Goal: Transaction & Acquisition: Book appointment/travel/reservation

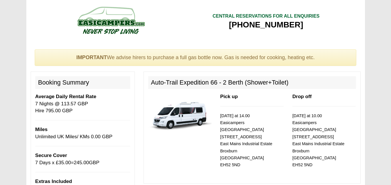
select select "Gas Bottle x QTY 1 @ 60.00 GBP per hire."
select select "Extra Driver x QTY 1 @ 10.00 GBP per day."
click at [109, 128] on p "Miles Unlimited UK Miles/ KMs 0.00 GBP" at bounding box center [82, 133] width 95 height 14
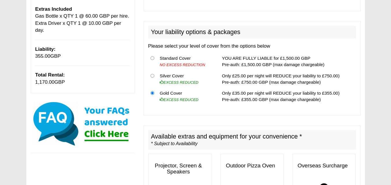
scroll to position [172, 0]
click at [186, 43] on p "Please select your level of cover from the options below" at bounding box center [252, 46] width 208 height 7
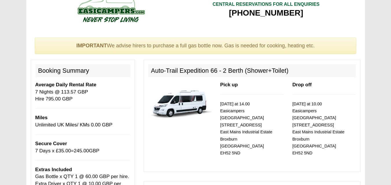
scroll to position [0, 0]
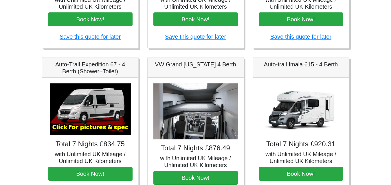
scroll to position [193, 0]
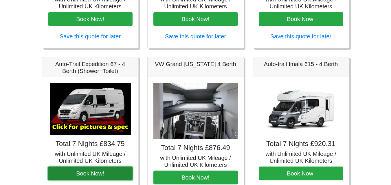
click at [85, 173] on button "Book Now!" at bounding box center [90, 174] width 84 height 14
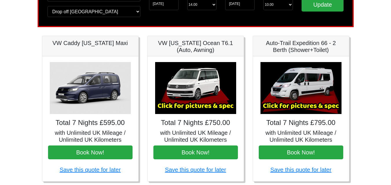
scroll to position [59, 0]
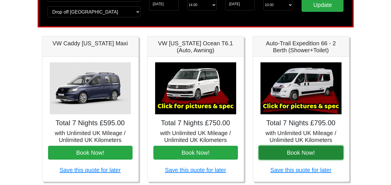
click at [307, 155] on button "Book Now!" at bounding box center [301, 153] width 84 height 14
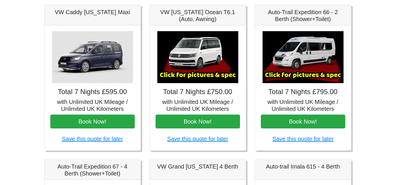
scroll to position [90, 0]
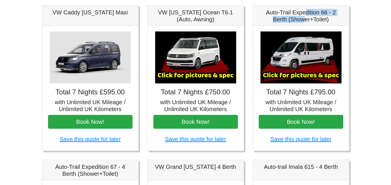
drag, startPoint x: 305, startPoint y: 22, endPoint x: 305, endPoint y: 15, distance: 6.7
click at [305, 15] on h5 "Auto-Trail Expedition 66 - 2 Berth (Shower+Toilet)" at bounding box center [301, 16] width 84 height 14
click at [288, 12] on h5 "Auto-Trail Expedition 66 - 2 Berth (Shower+Toilet)" at bounding box center [301, 16] width 84 height 14
click at [301, 72] on img at bounding box center [300, 58] width 81 height 52
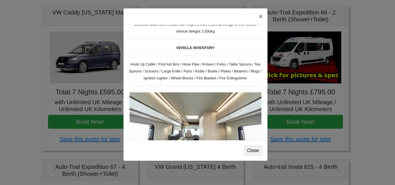
scroll to position [221, 0]
drag, startPoint x: 371, startPoint y: 38, endPoint x: 323, endPoint y: -18, distance: 73.0
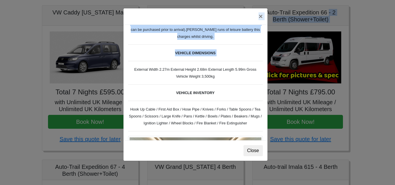
scroll to position [176, 0]
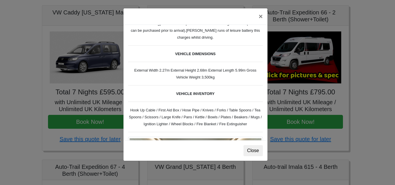
click at [240, 94] on div "Fiat Toleno L 2 Spec TECHNICAL DATA Engine: Fiat Ducato 115bhp, 2 litre Diesel …" at bounding box center [196, 83] width 144 height 116
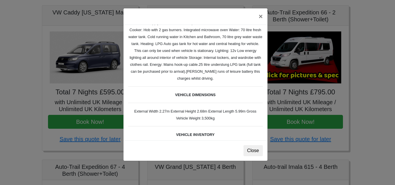
scroll to position [135, 0]
click at [240, 94] on div "Fiat Toleno L 2 Spec TECHNICAL DATA Engine: Fiat Ducato 115bhp, 2 litre Diesel …" at bounding box center [196, 83] width 144 height 116
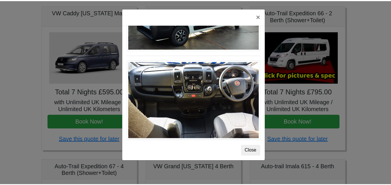
scroll to position [515, 0]
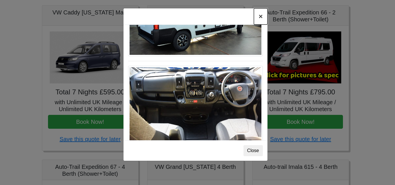
click at [259, 17] on button "×" at bounding box center [260, 16] width 13 height 16
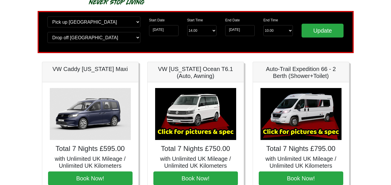
scroll to position [0, 0]
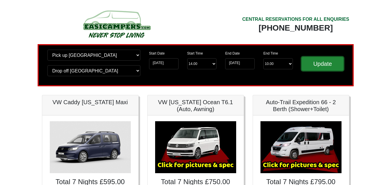
click at [318, 64] on input "Update" at bounding box center [322, 64] width 42 height 14
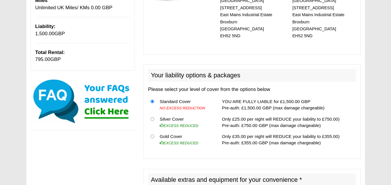
scroll to position [130, 0]
click at [151, 135] on input "radio" at bounding box center [152, 137] width 4 height 4
radio input "true"
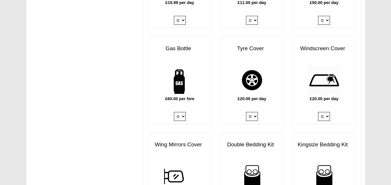
scroll to position [389, 0]
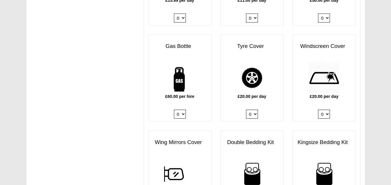
click at [182, 110] on select "0 1" at bounding box center [180, 114] width 12 height 9
select select "Gas Bottle x QTY 1 @ 60.00 GBP per hire."
click at [174, 110] on select "0 1" at bounding box center [180, 114] width 12 height 9
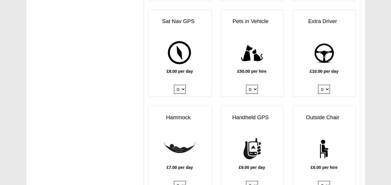
scroll to position [703, 0]
click at [328, 85] on select "0 1" at bounding box center [324, 89] width 12 height 9
select select "Extra Driver x QTY 1 @ 10.00 GBP per day."
click at [318, 85] on select "0 1" at bounding box center [324, 89] width 12 height 9
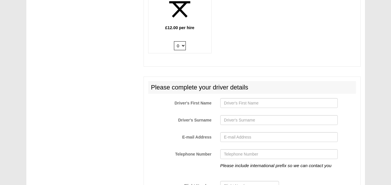
scroll to position [939, 0]
click at [324, 100] on input "Driver's First Name" at bounding box center [278, 103] width 117 height 10
type input "kinga"
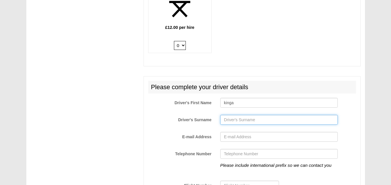
type input "szeszycka"
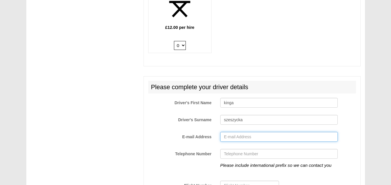
type input "kszeszycka@yahoo.com"
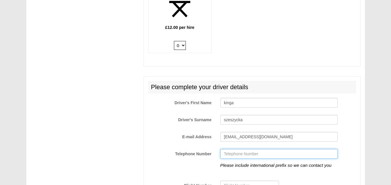
type input "+447922249015"
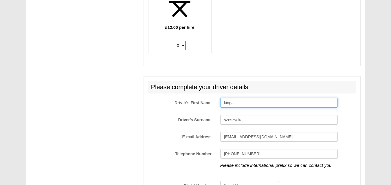
click at [226, 98] on input "kinga" at bounding box center [278, 103] width 117 height 10
type input "Kinga"
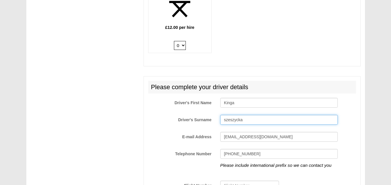
click at [226, 115] on input "szeszycka" at bounding box center [278, 120] width 117 height 10
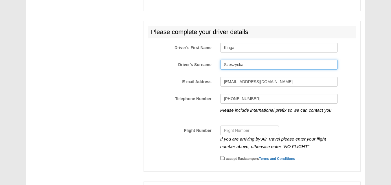
scroll to position [1042, 0]
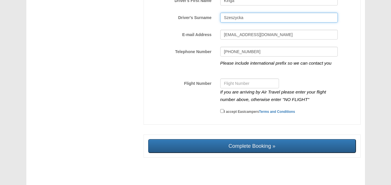
type input "Szeszycka"
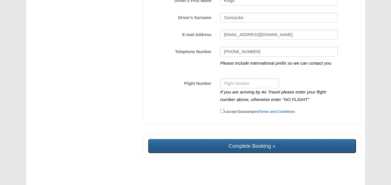
click at [306, 139] on input "Complete Booking »" at bounding box center [252, 146] width 208 height 14
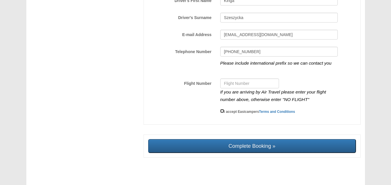
click at [222, 109] on input "I accept Easicampers Terms and Conditions" at bounding box center [222, 111] width 4 height 4
checkbox input "true"
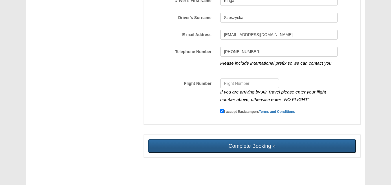
click at [273, 148] on input "Complete Booking »" at bounding box center [252, 146] width 208 height 14
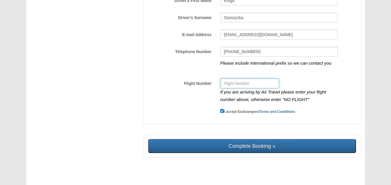
click at [242, 79] on input "Flight Number" at bounding box center [249, 84] width 59 height 10
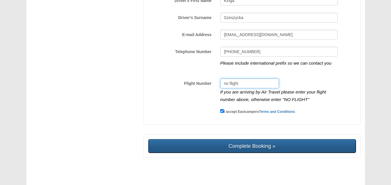
type input "no flight"
click at [251, 139] on input "Complete Booking »" at bounding box center [252, 146] width 208 height 14
type input "Sending, please wait..."
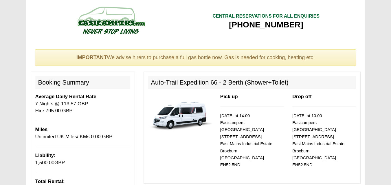
select select "Gas Bottle x QTY 1 @ 60.00 GBP per hire."
select select "Extra Driver x QTY 1 @ 10.00 GBP per day."
click at [181, 120] on img at bounding box center [179, 113] width 63 height 41
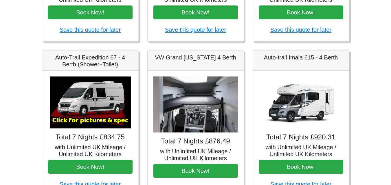
scroll to position [201, 0]
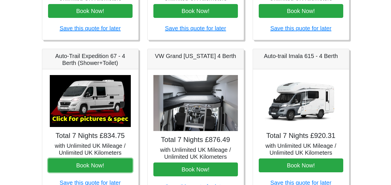
click at [90, 166] on button "Book Now!" at bounding box center [90, 166] width 84 height 14
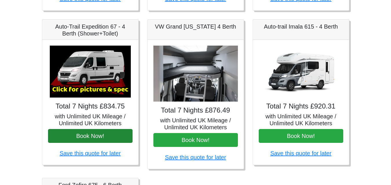
scroll to position [232, 0]
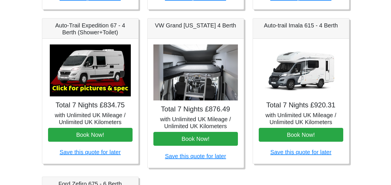
click at [79, 88] on img at bounding box center [90, 71] width 81 height 52
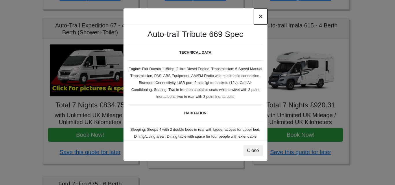
click at [260, 19] on button "×" at bounding box center [260, 16] width 13 height 16
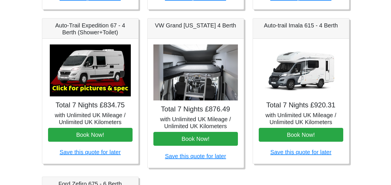
click at [193, 59] on img at bounding box center [195, 73] width 84 height 56
click at [190, 84] on img at bounding box center [195, 73] width 84 height 56
click at [185, 29] on h5 "VW Grand California 4 Berth" at bounding box center [195, 25] width 84 height 7
click at [189, 71] on img at bounding box center [195, 73] width 84 height 56
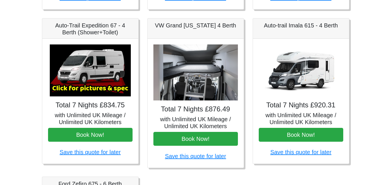
click at [189, 71] on img at bounding box center [195, 73] width 84 height 56
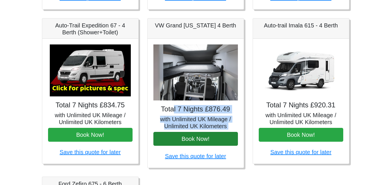
drag, startPoint x: 174, startPoint y: 111, endPoint x: 183, endPoint y: 138, distance: 28.7
click at [183, 138] on div "Total 7 Nights £876.49 with Unlimited UK Mileage / Unlimited UK Kilometers Book…" at bounding box center [196, 103] width 96 height 129
click at [183, 138] on button "Book Now!" at bounding box center [195, 139] width 84 height 14
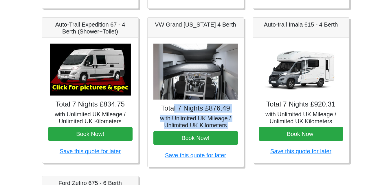
scroll to position [232, 0]
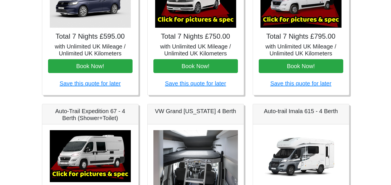
click at [374, 93] on body "CENTRAL RESERVATIONS FOR ALL ENQUIRIES 00 44 ( 0 ) 1942 778899 Easicampers Book…" at bounding box center [195, 142] width 391 height 577
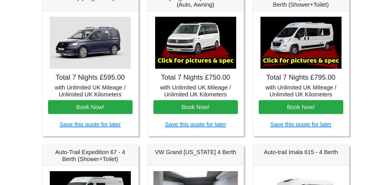
scroll to position [104, 0]
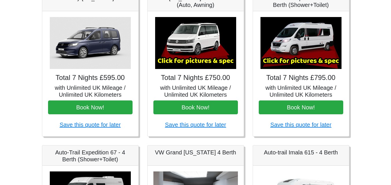
click at [286, 34] on img at bounding box center [300, 43] width 81 height 52
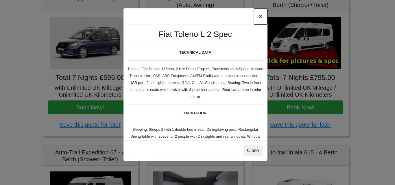
click at [261, 16] on button "×" at bounding box center [260, 16] width 13 height 16
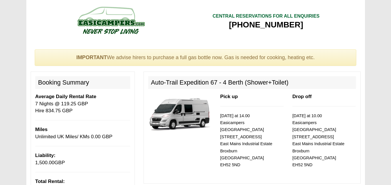
scroll to position [50, 0]
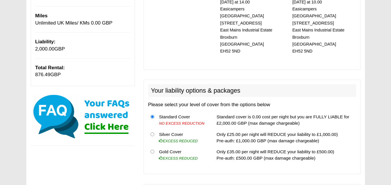
scroll to position [114, 0]
click at [152, 150] on input "radio" at bounding box center [152, 152] width 4 height 4
radio input "true"
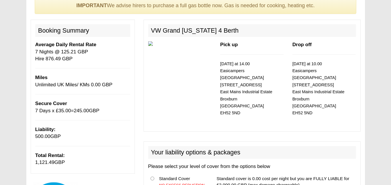
scroll to position [50, 0]
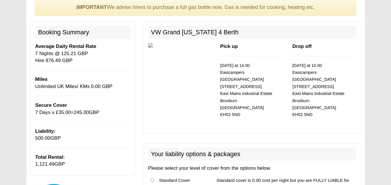
click at [149, 44] on img at bounding box center [179, 45] width 63 height 5
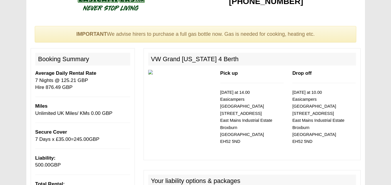
scroll to position [0, 0]
